Goal: Book appointment/travel/reservation

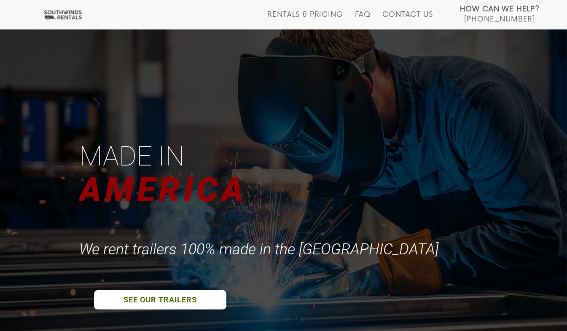
scroll to position [75, 0]
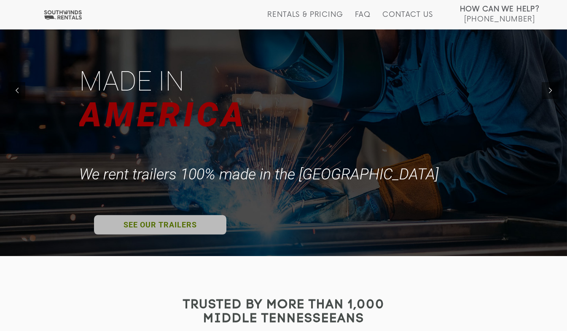
click at [162, 226] on link "SEE OUR TRAILERS" at bounding box center [160, 224] width 132 height 19
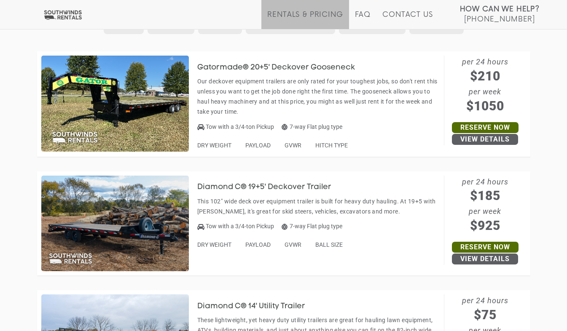
scroll to position [456, 0]
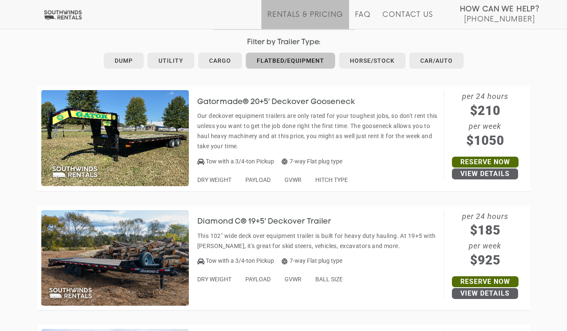
click at [298, 59] on link "Flatbed/Equipment" at bounding box center [290, 61] width 89 height 16
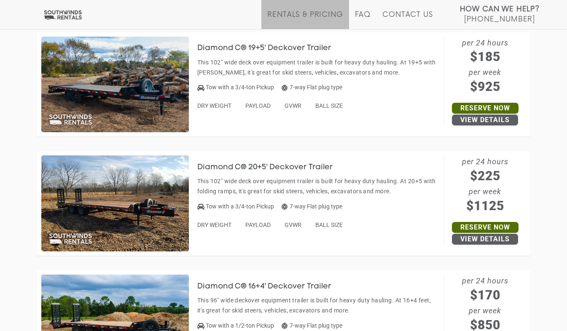
scroll to position [667, 0]
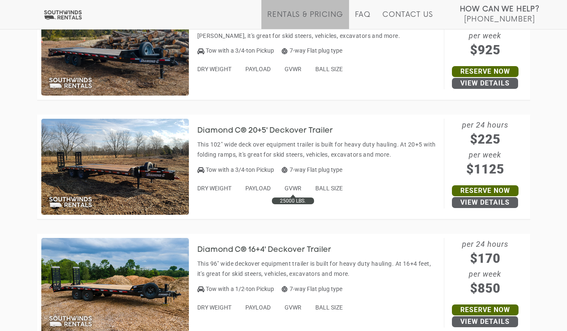
click at [293, 187] on span "GVWR" at bounding box center [293, 188] width 17 height 7
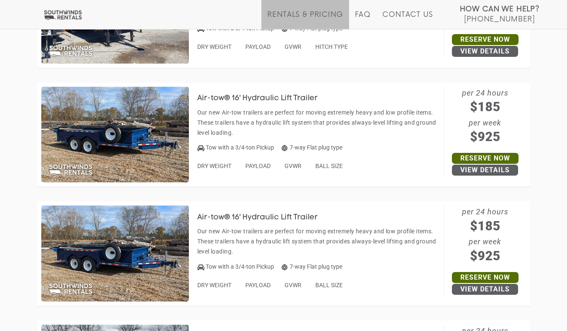
scroll to position [1181, 0]
